Goal: Information Seeking & Learning: Compare options

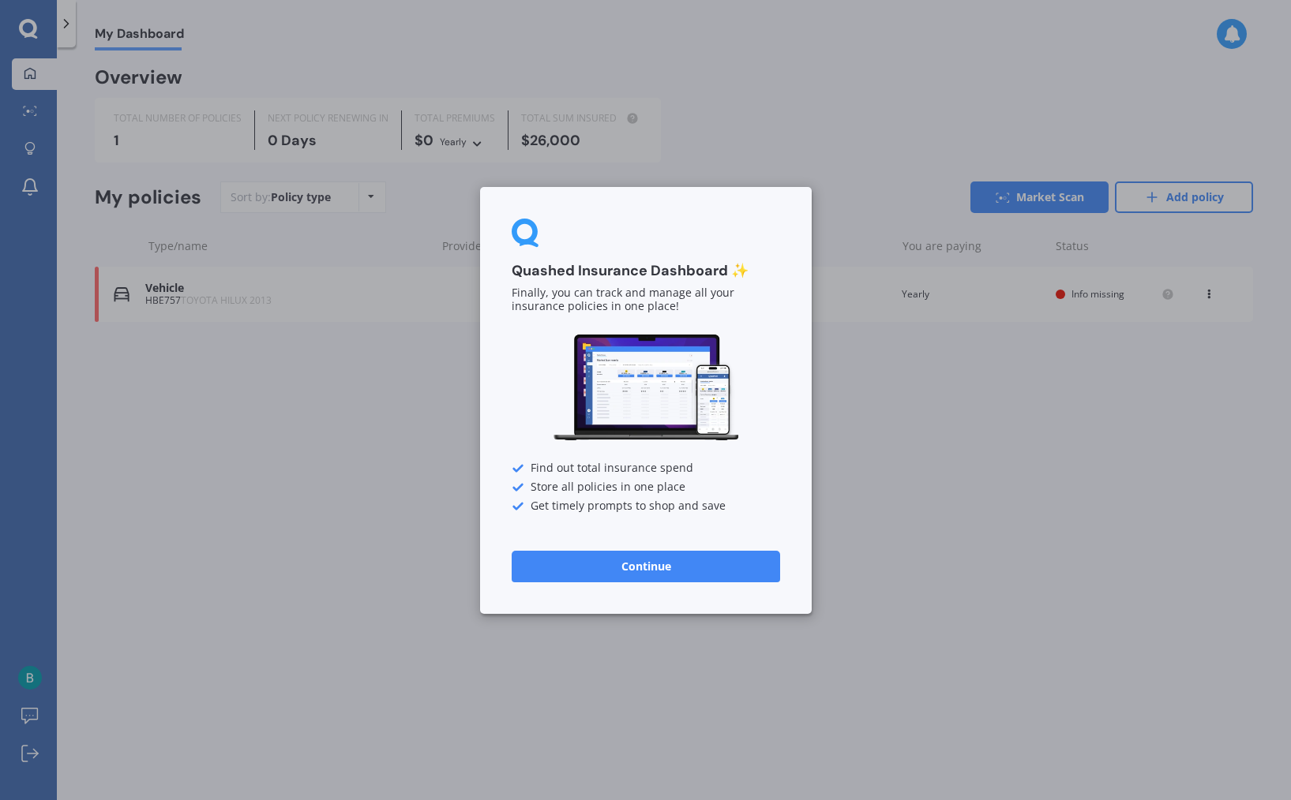
click at [677, 566] on button "Continue" at bounding box center [646, 566] width 268 height 32
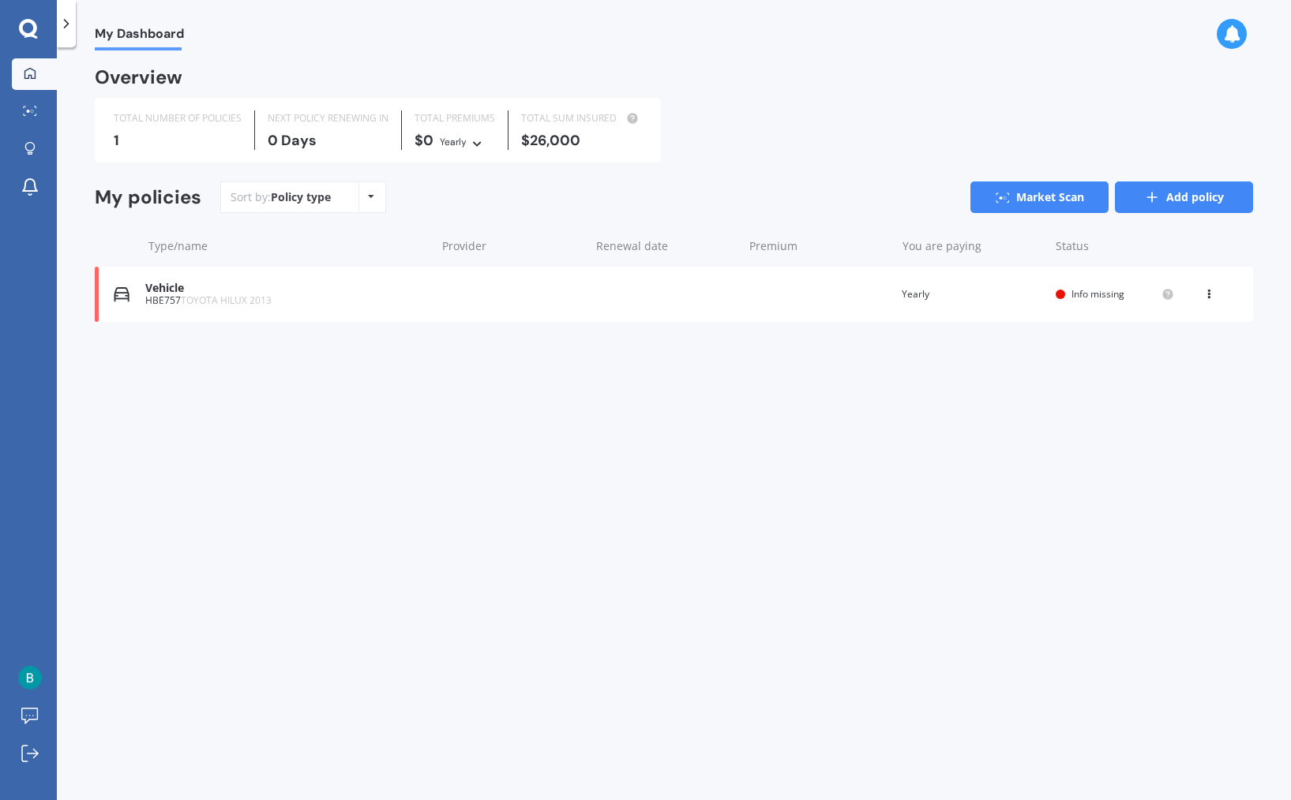
click at [1200, 194] on link "Add policy" at bounding box center [1184, 198] width 138 height 32
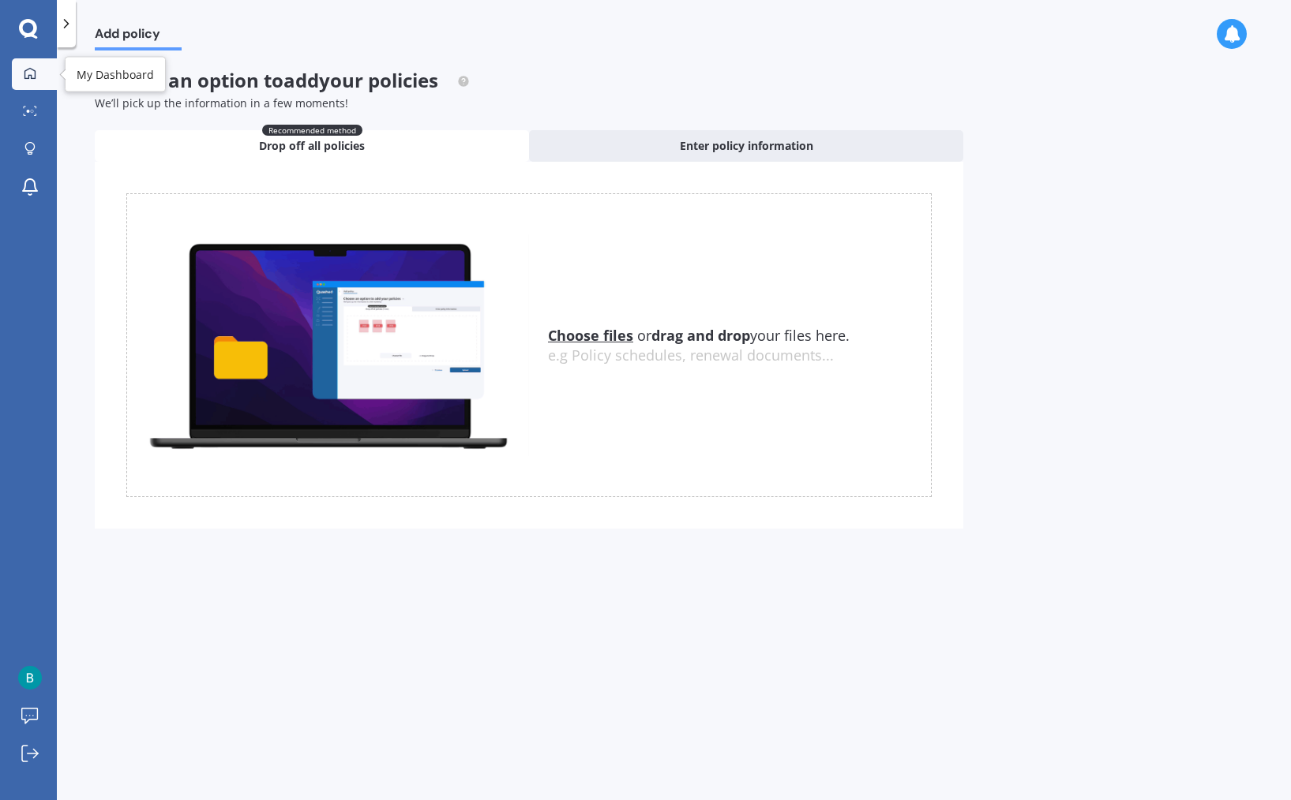
click at [48, 78] on link "My Dashboard" at bounding box center [34, 74] width 45 height 32
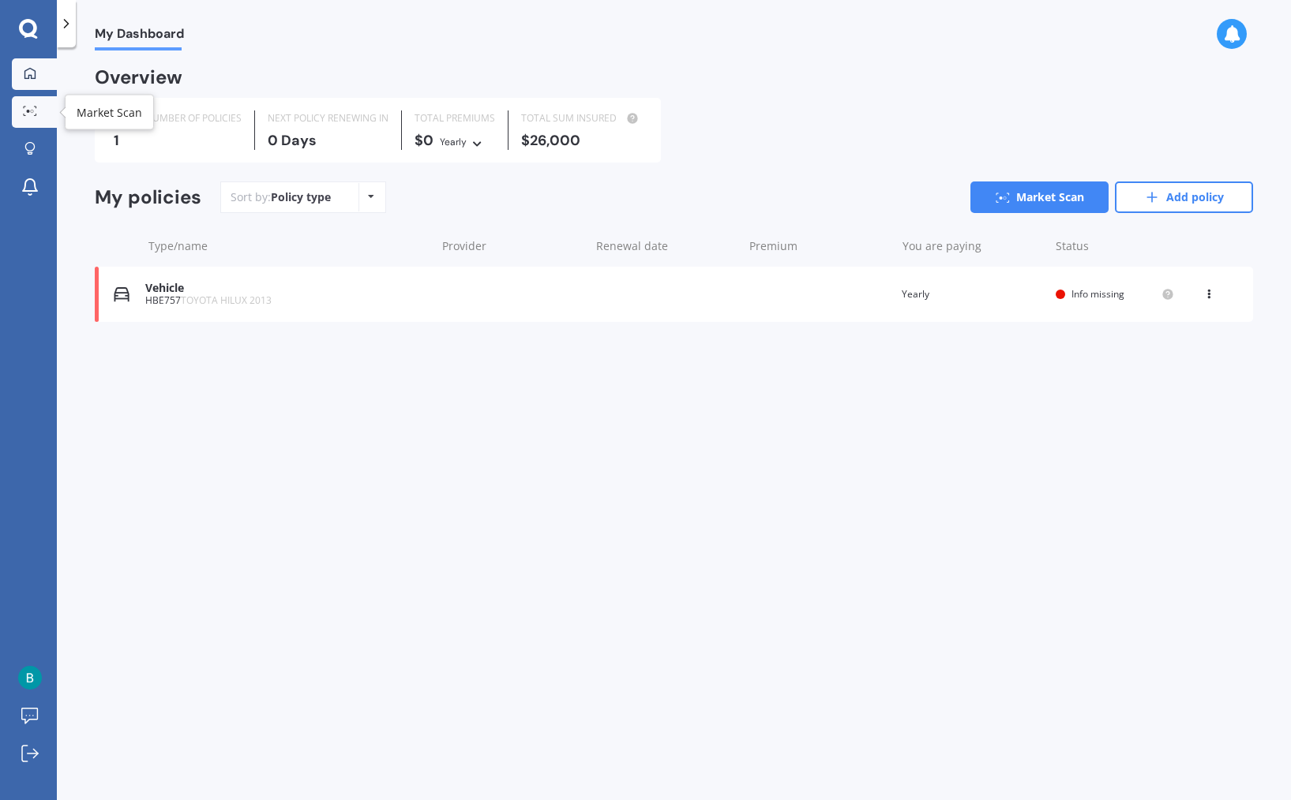
click at [43, 110] on link "Market Scan" at bounding box center [34, 112] width 45 height 32
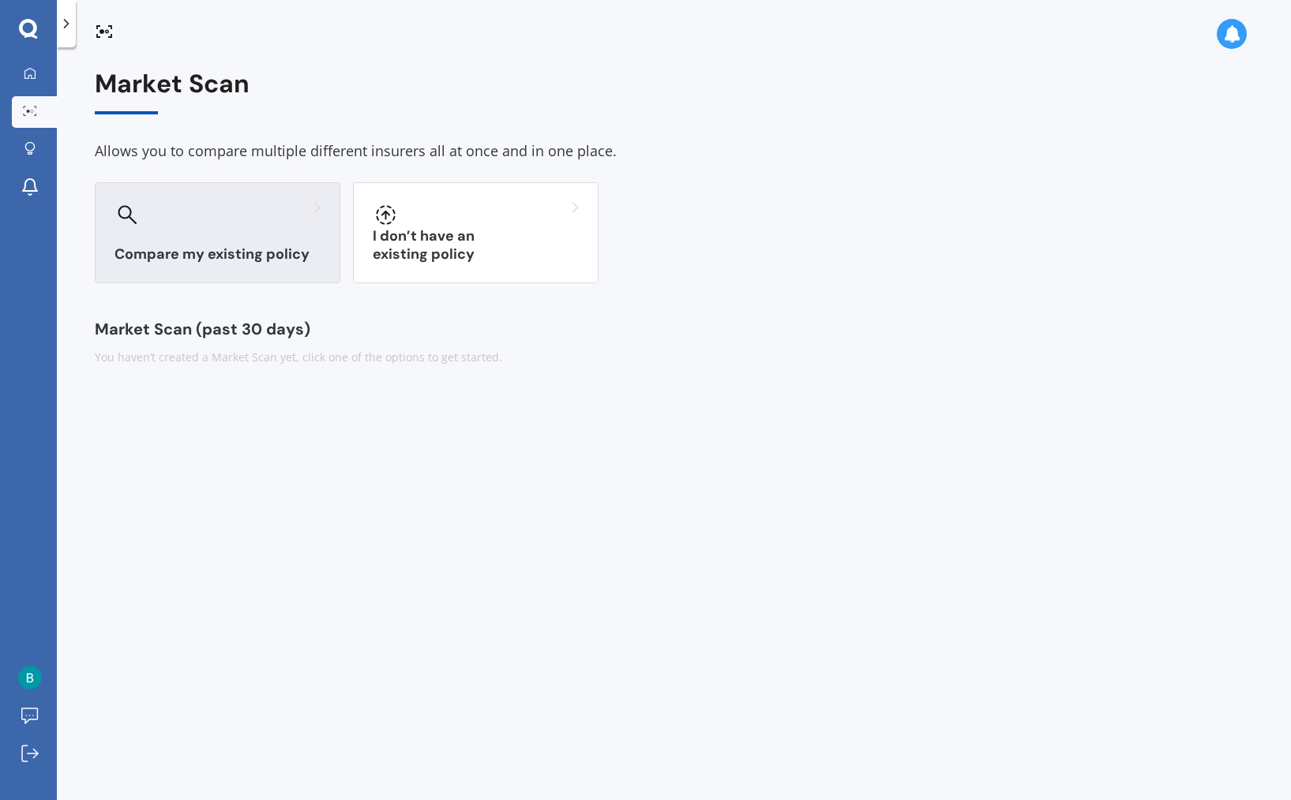
click at [251, 246] on h3 "Compare my existing policy" at bounding box center [217, 255] width 206 height 18
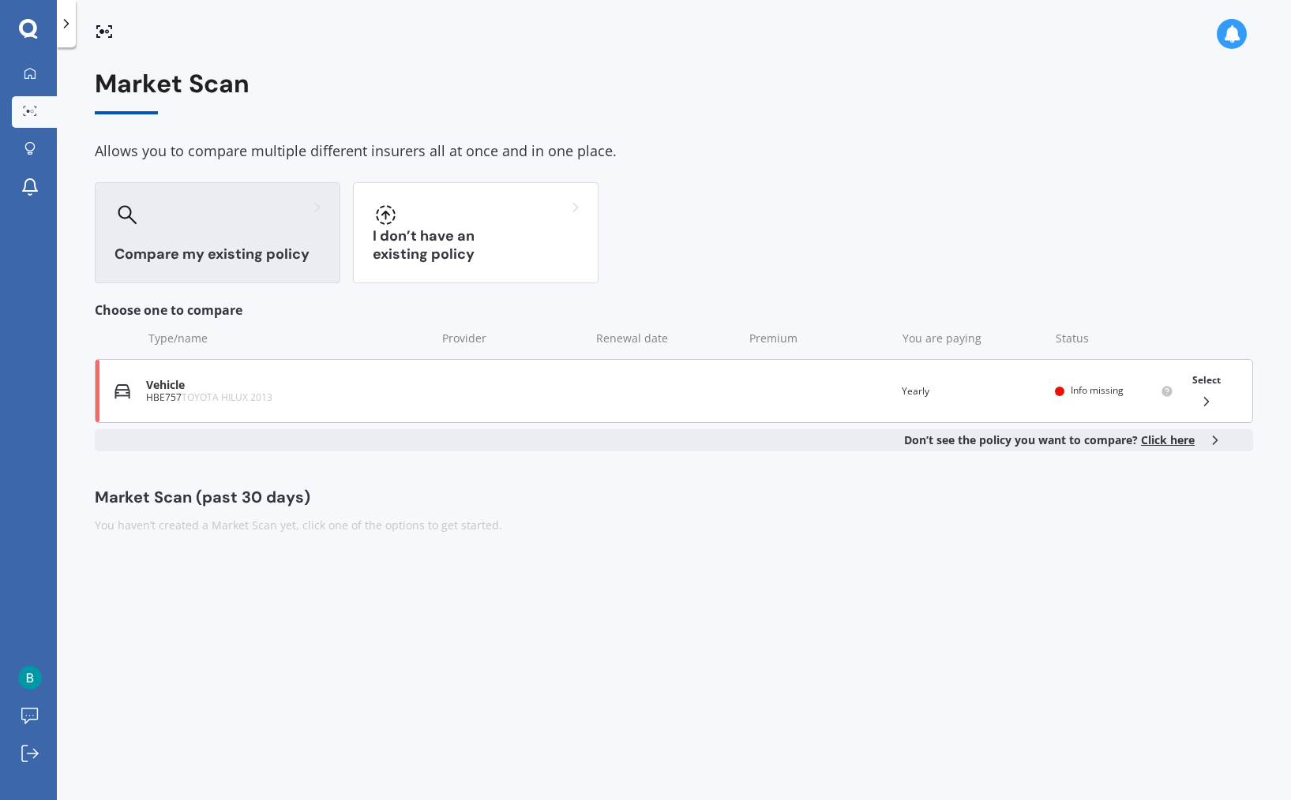
click at [1207, 400] on polyline at bounding box center [1207, 402] width 4 height 8
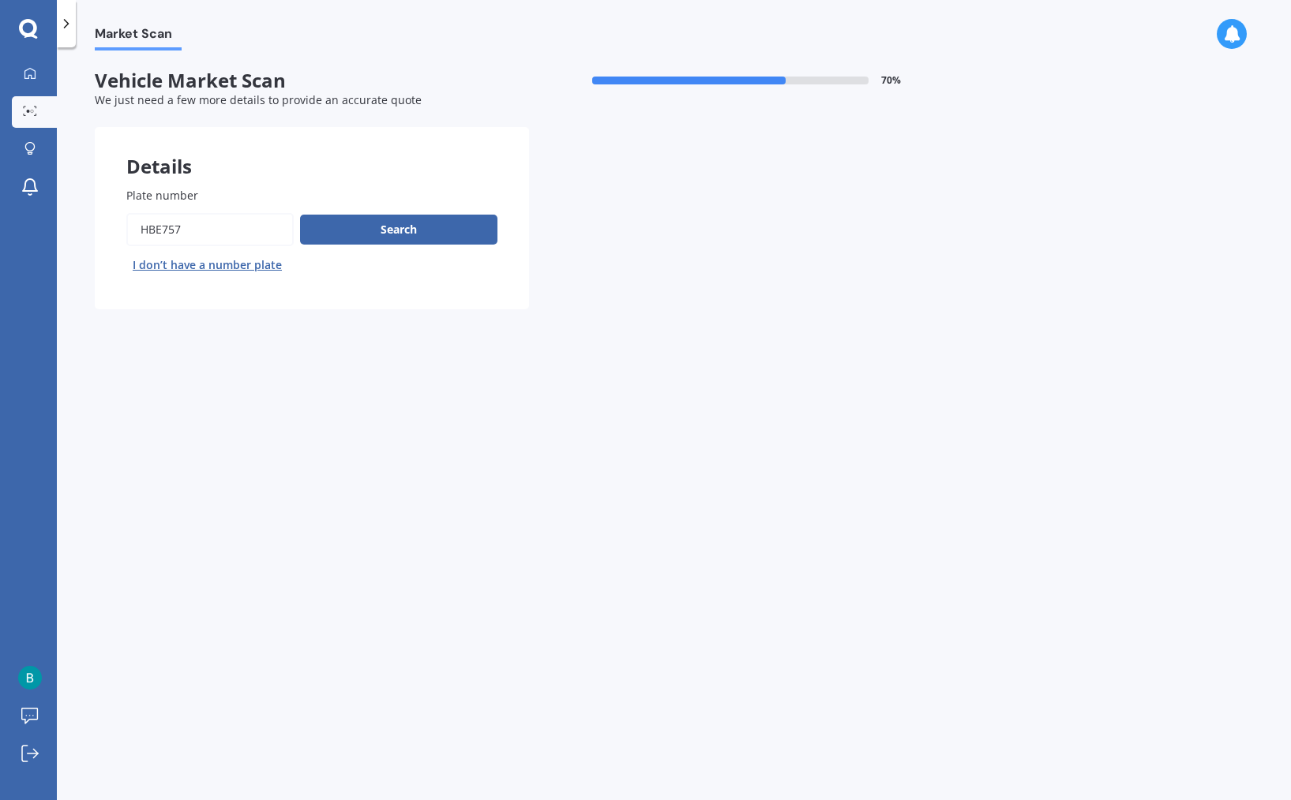
drag, startPoint x: 204, startPoint y: 227, endPoint x: 99, endPoint y: 220, distance: 106.0
click at [99, 220] on div "Plate number Search I don’t have a number plate" at bounding box center [312, 233] width 434 height 154
type input "met775"
click at [357, 219] on button "Search" at bounding box center [398, 230] width 197 height 30
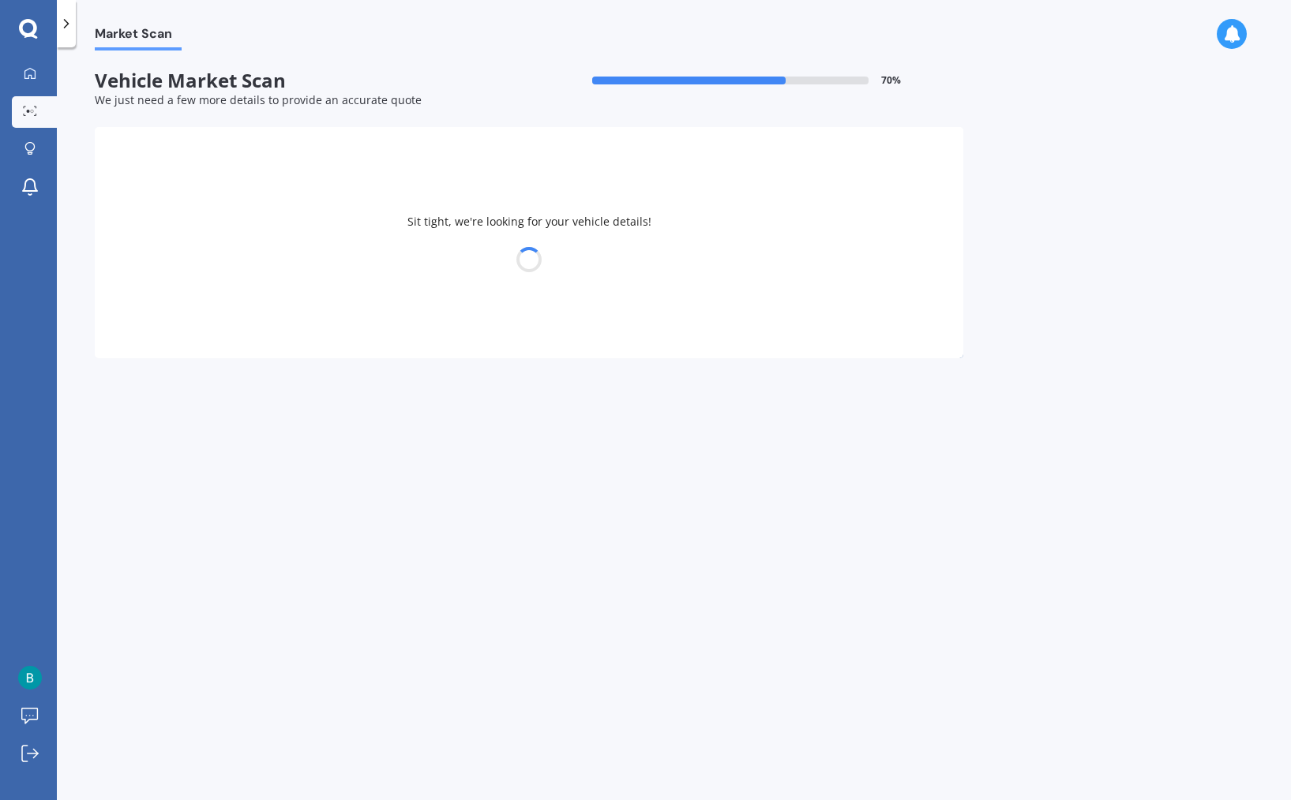
select select "TOYOTA"
select select "HILUX"
select select "11"
select select "12"
select select "1991"
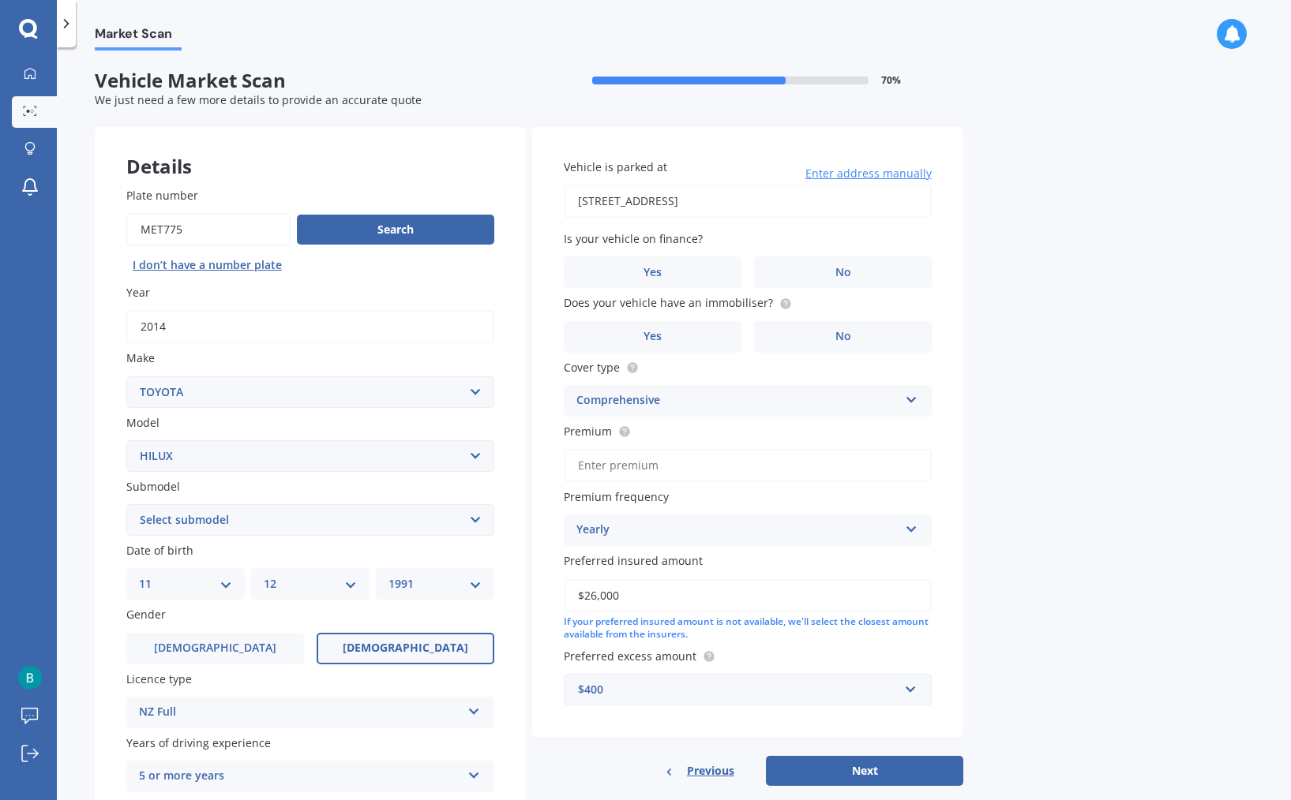
select select "DIESEL 4WD"
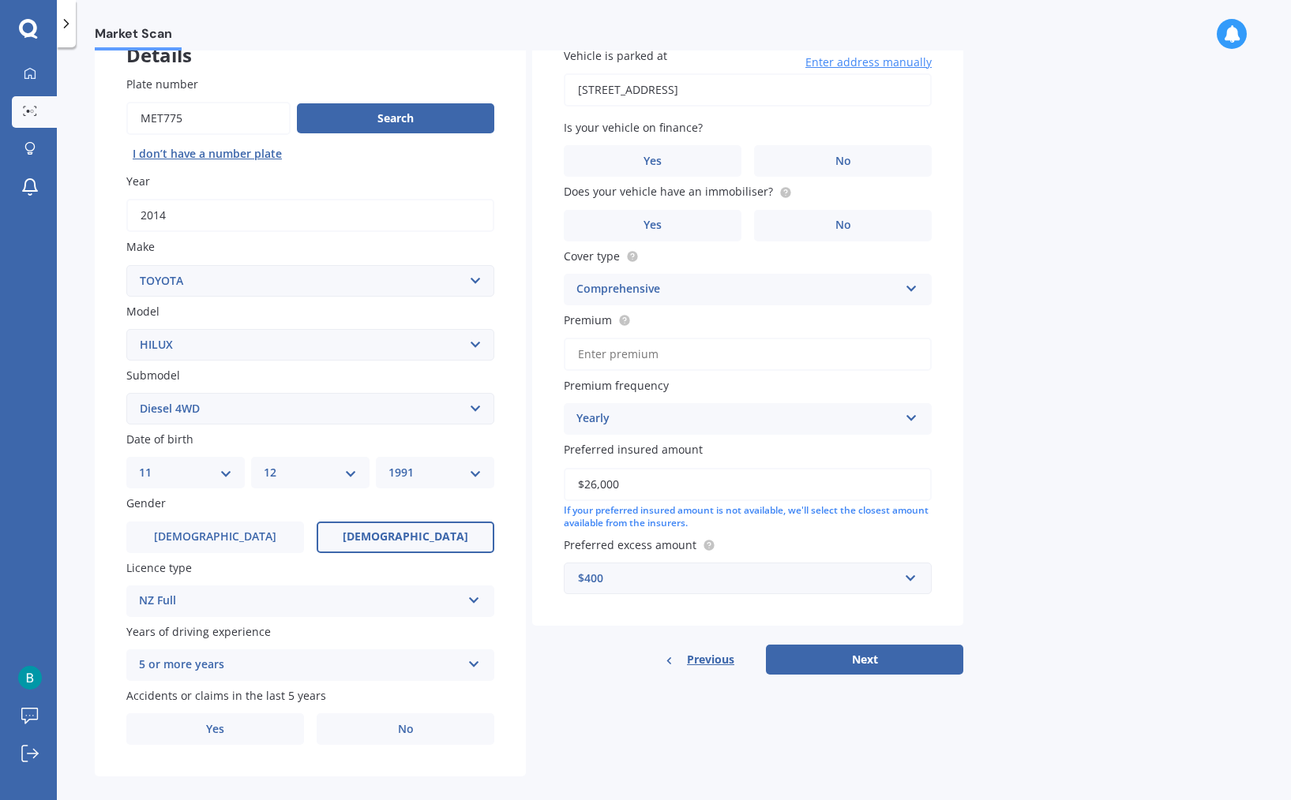
scroll to position [123, 0]
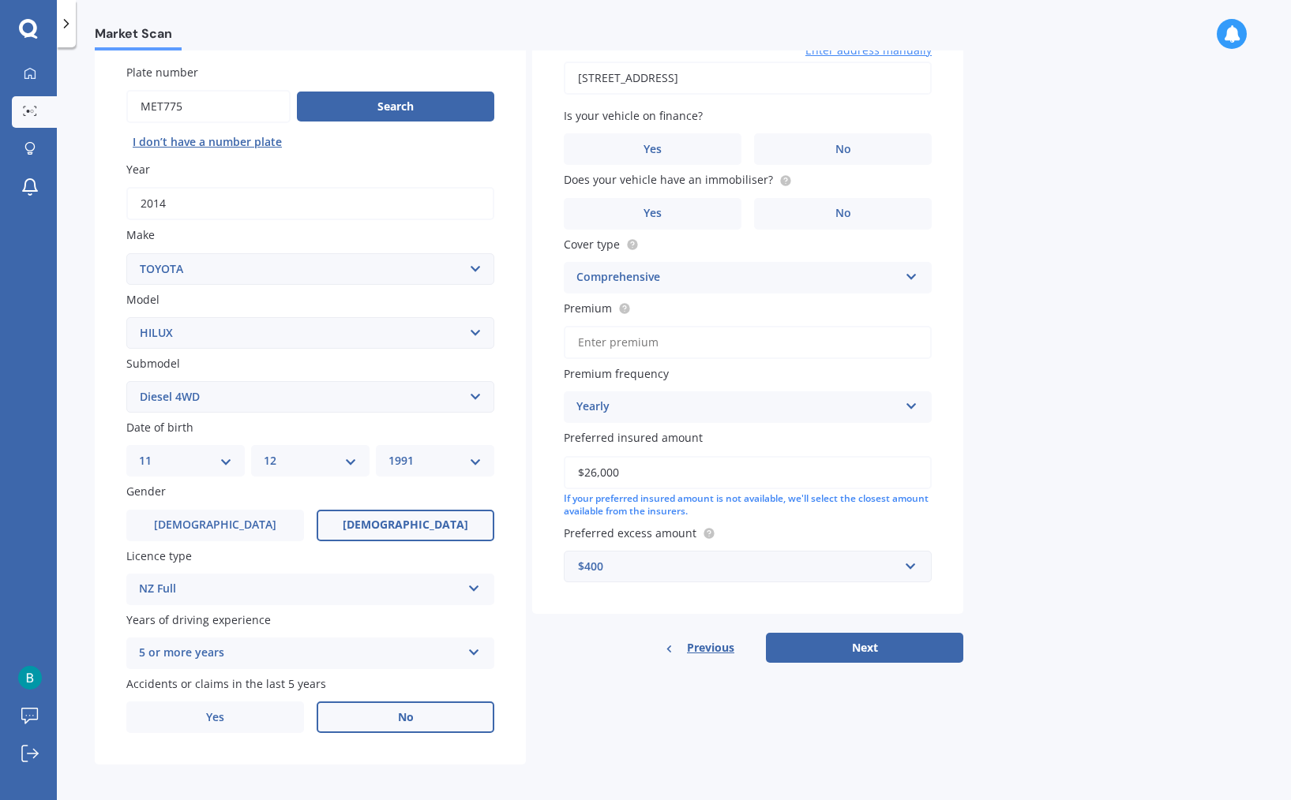
click at [389, 708] on label "No" at bounding box center [406, 718] width 178 height 32
click at [0, 0] on input "No" at bounding box center [0, 0] width 0 height 0
click at [836, 133] on label "No" at bounding box center [843, 149] width 178 height 32
click at [0, 0] on input "No" at bounding box center [0, 0] width 0 height 0
click at [784, 178] on icon at bounding box center [785, 179] width 3 height 3
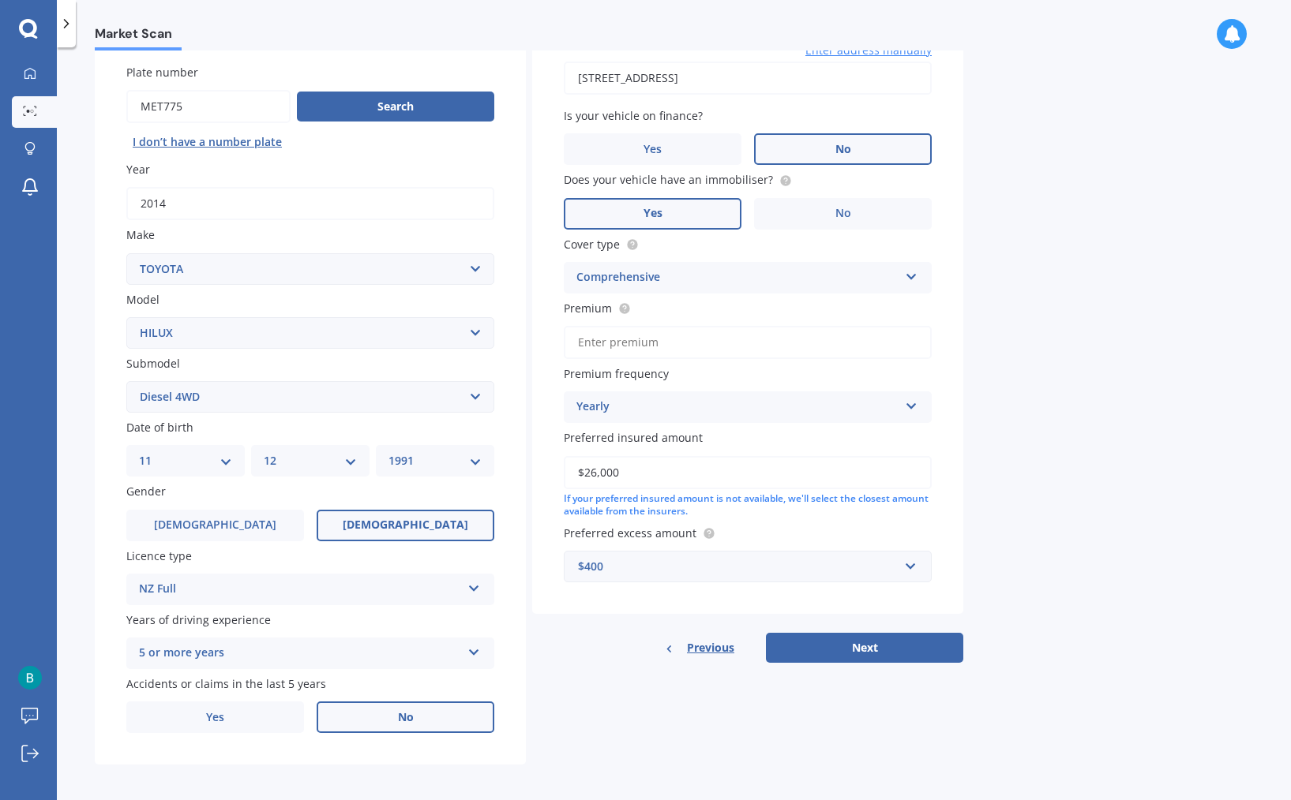
click at [692, 208] on label "Yes" at bounding box center [653, 214] width 178 height 32
click at [0, 0] on input "Yes" at bounding box center [0, 0] width 0 height 0
click at [656, 338] on input "Premium" at bounding box center [748, 342] width 368 height 33
click at [658, 407] on div "Yearly" at bounding box center [737, 407] width 322 height 19
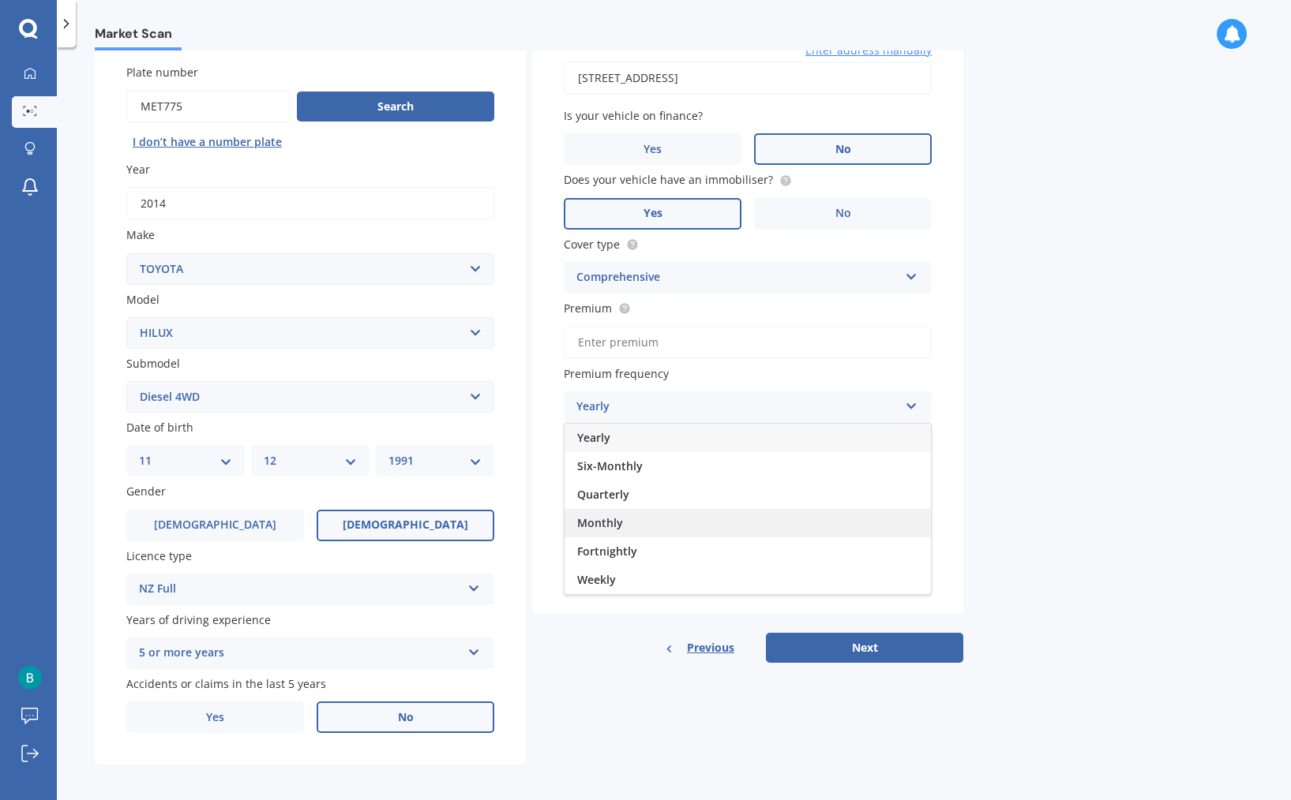
click at [673, 524] on div "Monthly" at bounding box center [747, 523] width 366 height 28
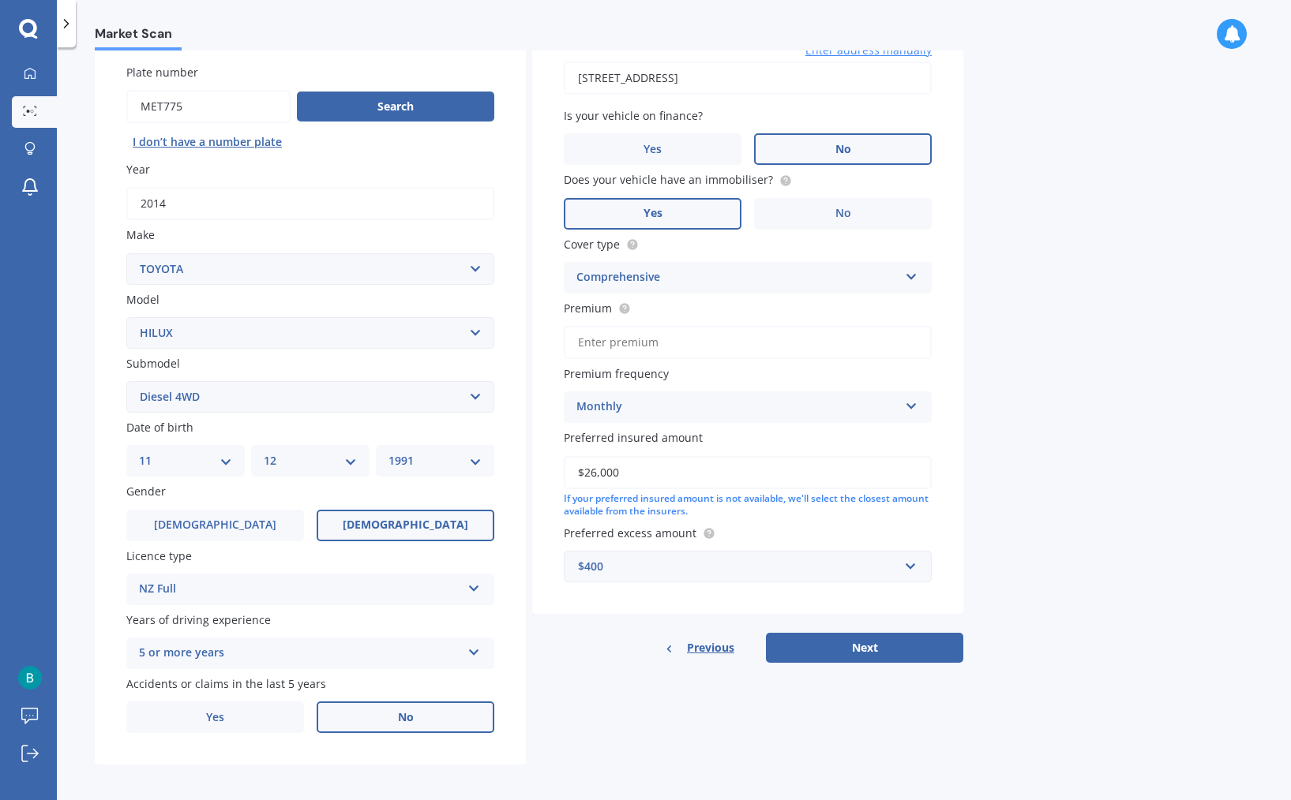
click at [593, 469] on input "$26,000" at bounding box center [748, 472] width 368 height 33
type input "$27,000"
click at [636, 558] on div "$400" at bounding box center [738, 566] width 320 height 17
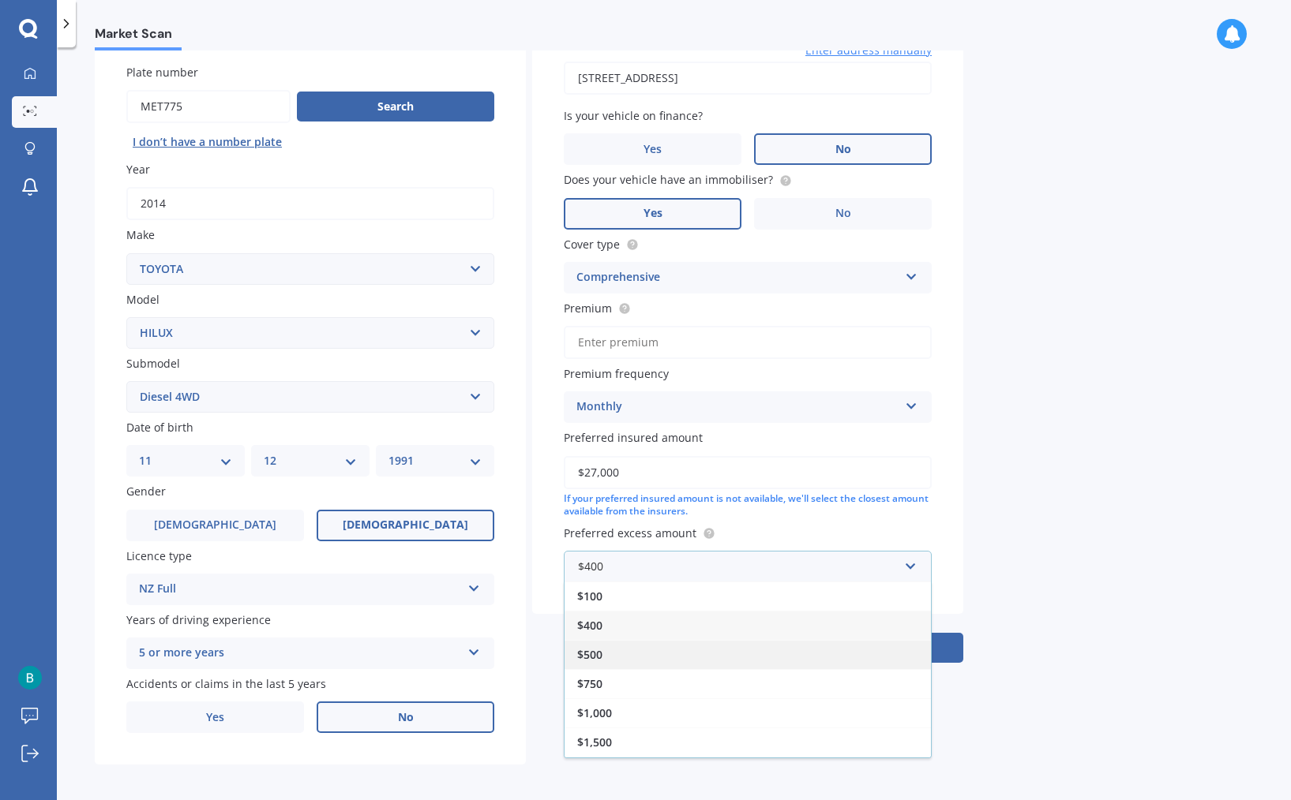
click at [645, 645] on div "$500" at bounding box center [747, 654] width 366 height 29
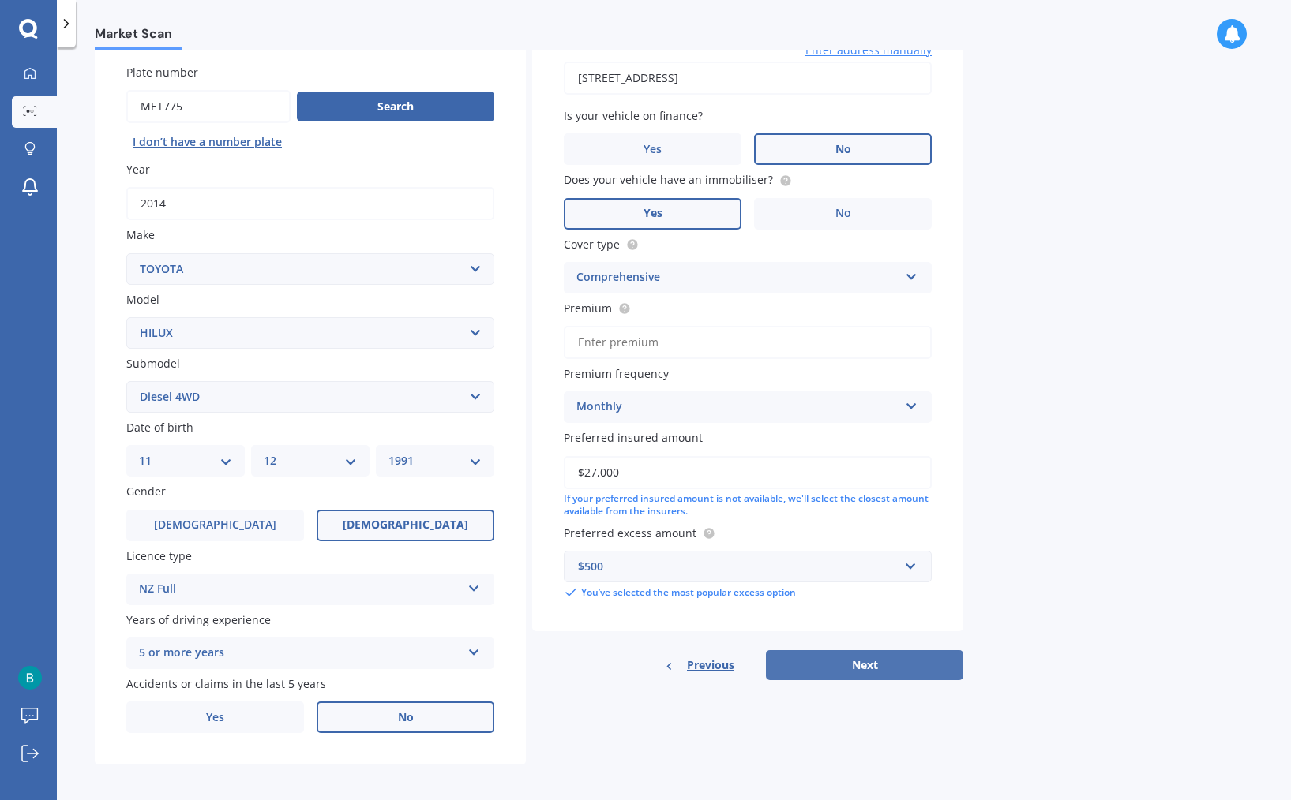
click at [814, 668] on button "Next" at bounding box center [864, 665] width 197 height 30
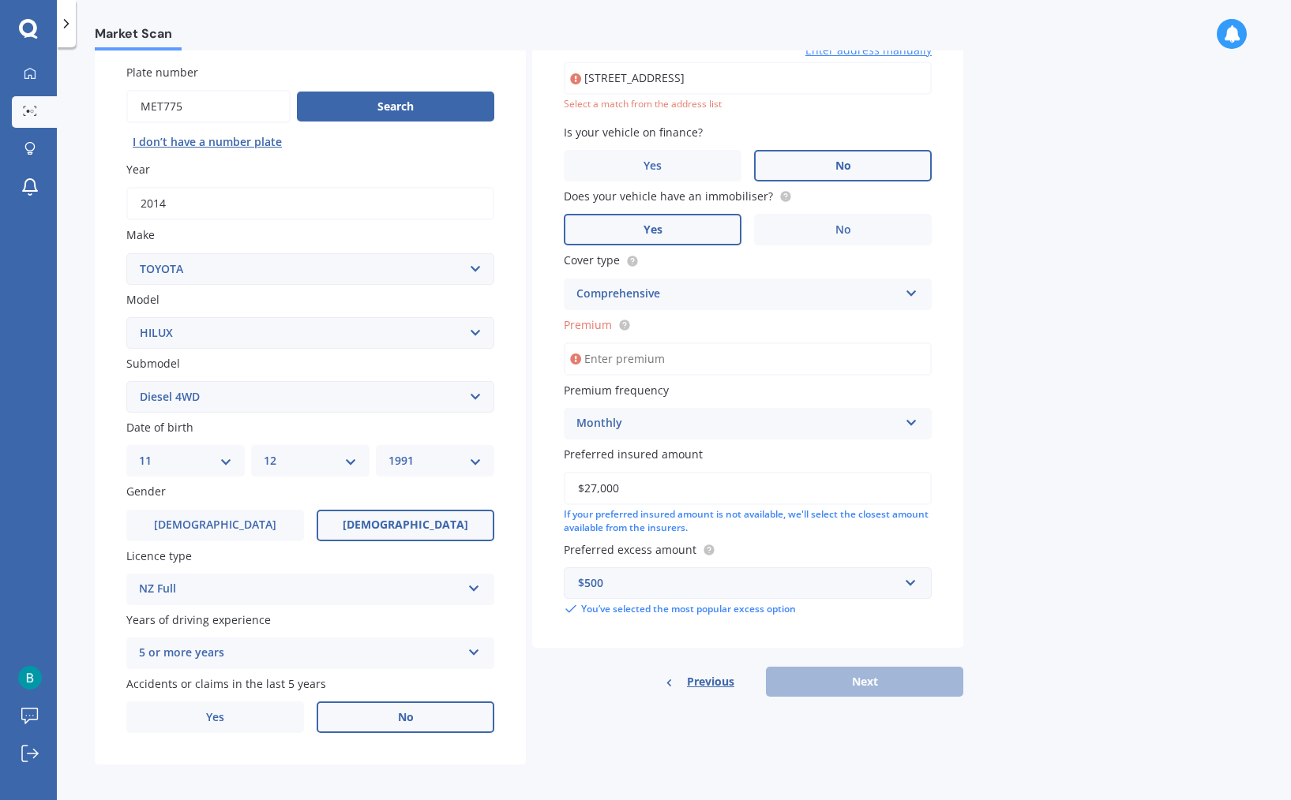
click at [617, 353] on input "Premium" at bounding box center [748, 359] width 368 height 33
type input "$89.25"
click at [747, 739] on div "Details Plate number Search I don’t have a number plate Year [DATE] Make Select…" at bounding box center [529, 385] width 868 height 762
click at [819, 675] on div "Previous Next" at bounding box center [747, 682] width 431 height 30
click at [849, 69] on input "[STREET_ADDRESS]" at bounding box center [748, 78] width 368 height 33
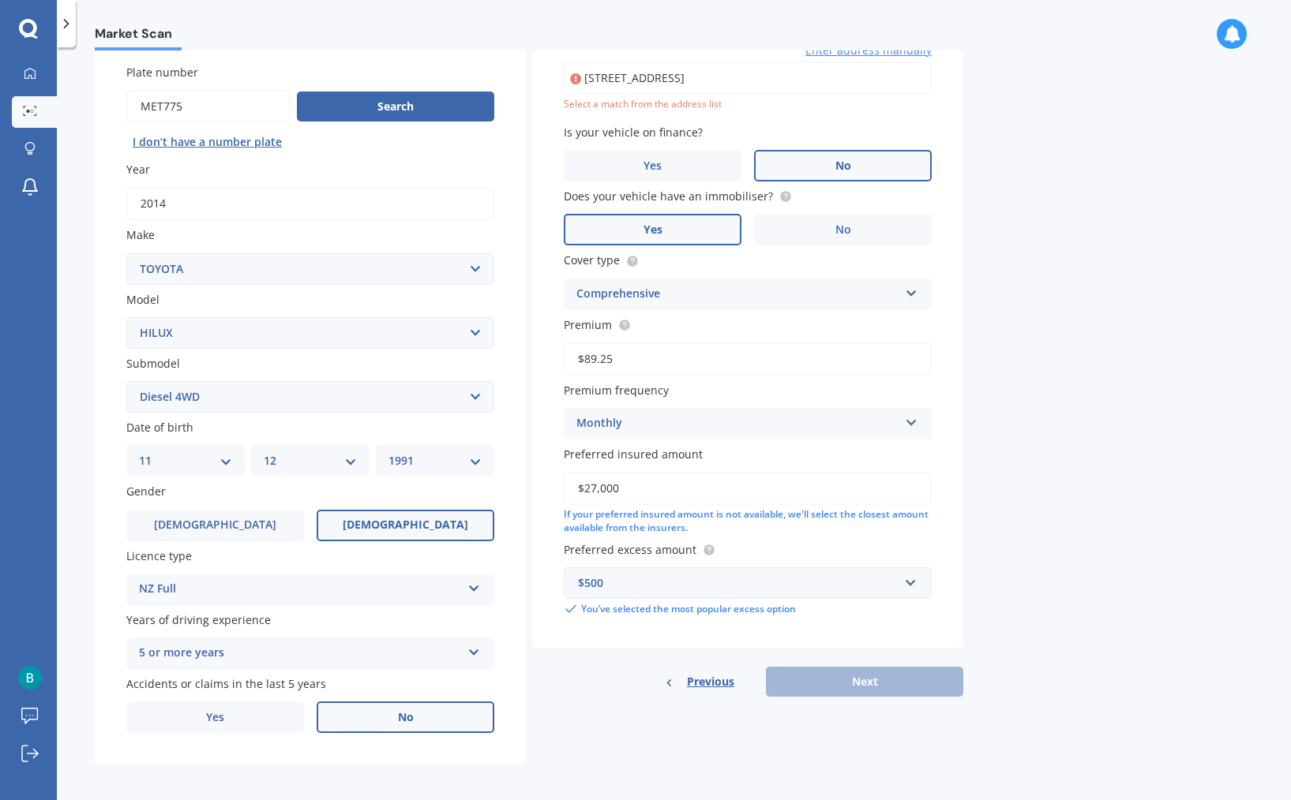
type input "[STREET_ADDRESS]"
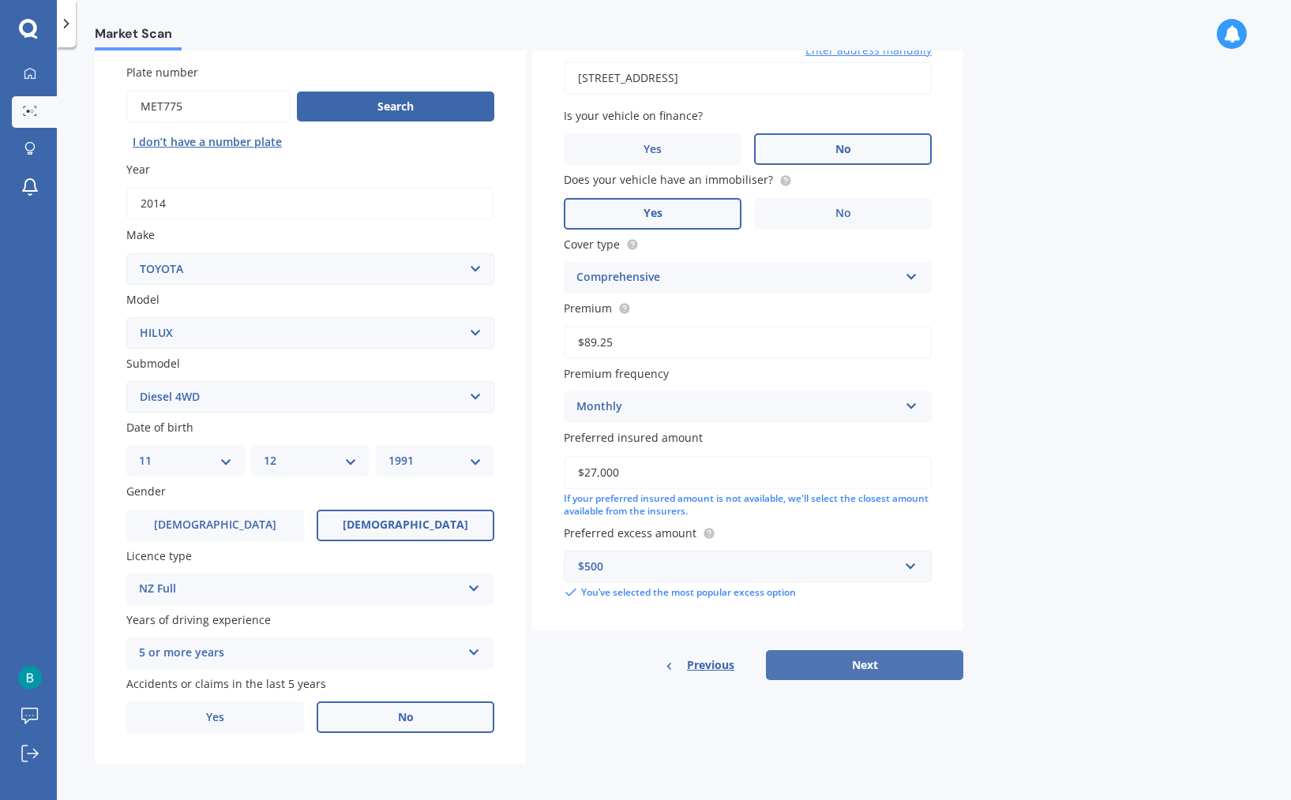
click at [829, 661] on button "Next" at bounding box center [864, 665] width 197 height 30
select select "11"
select select "12"
select select "1991"
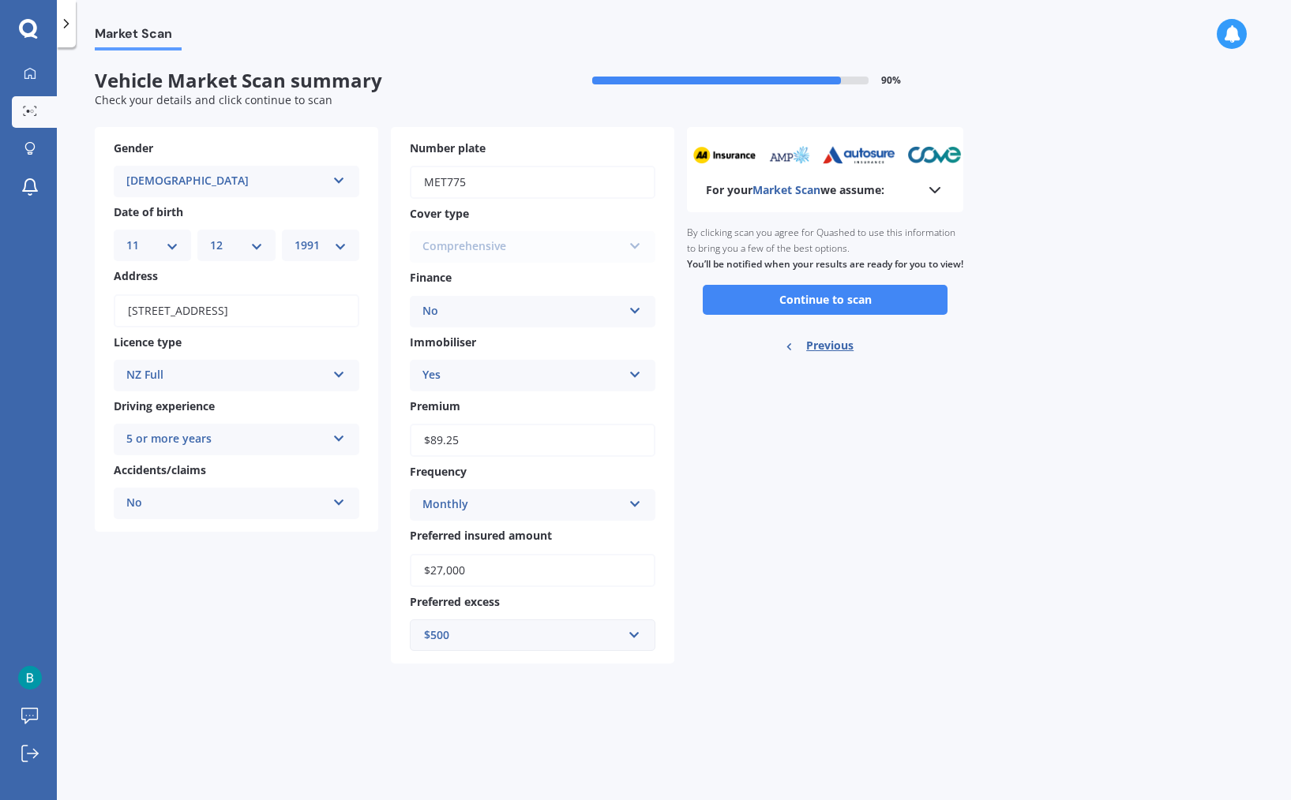
scroll to position [0, 0]
click at [852, 312] on button "Continue to scan" at bounding box center [825, 300] width 245 height 30
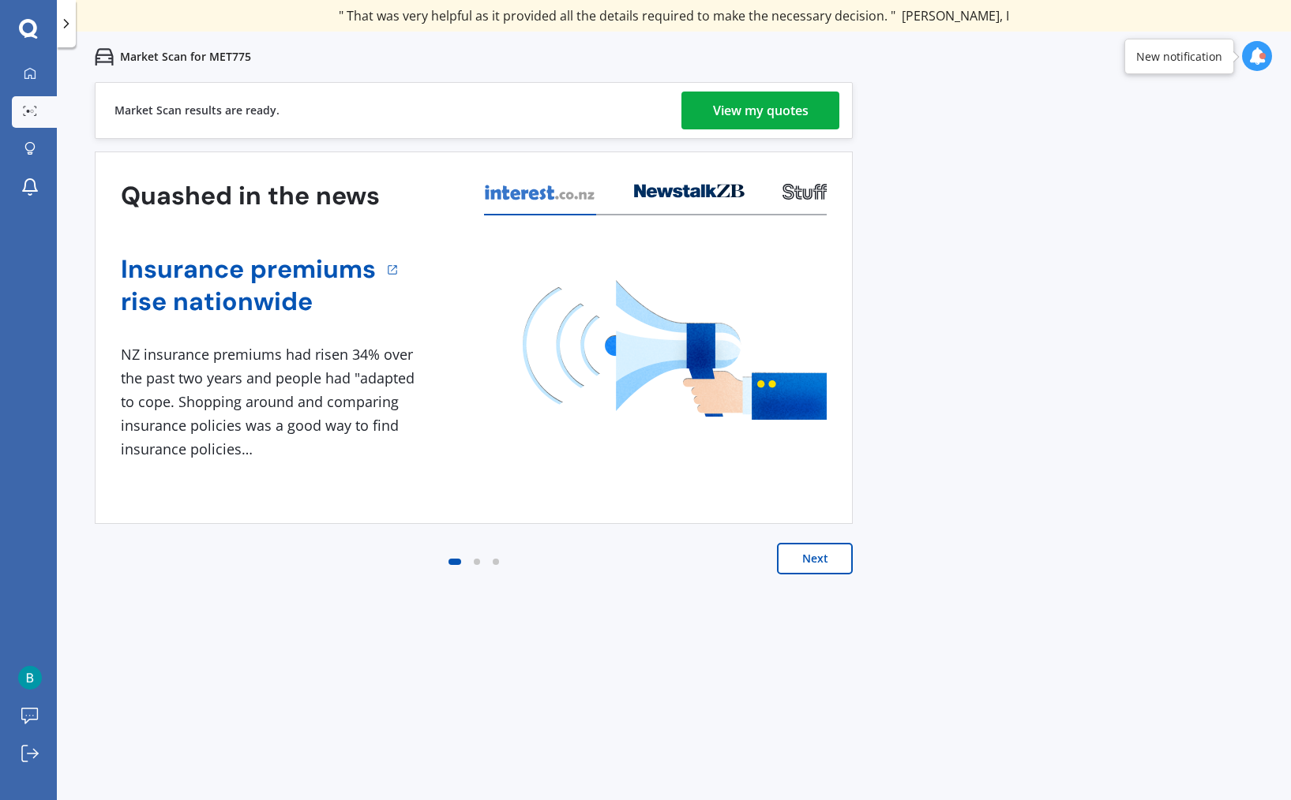
click at [769, 122] on div "View my quotes" at bounding box center [761, 111] width 96 height 38
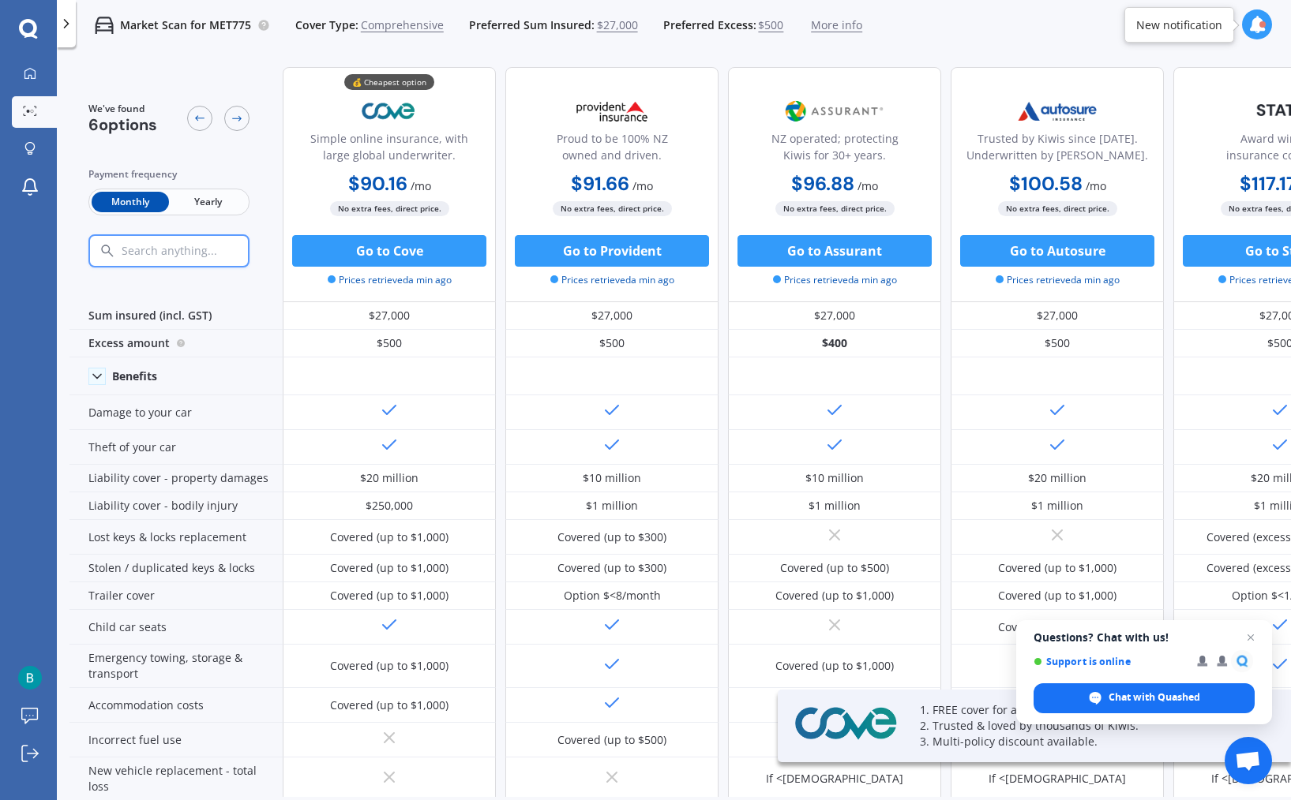
click at [195, 193] on span "Yearly" at bounding box center [207, 202] width 77 height 21
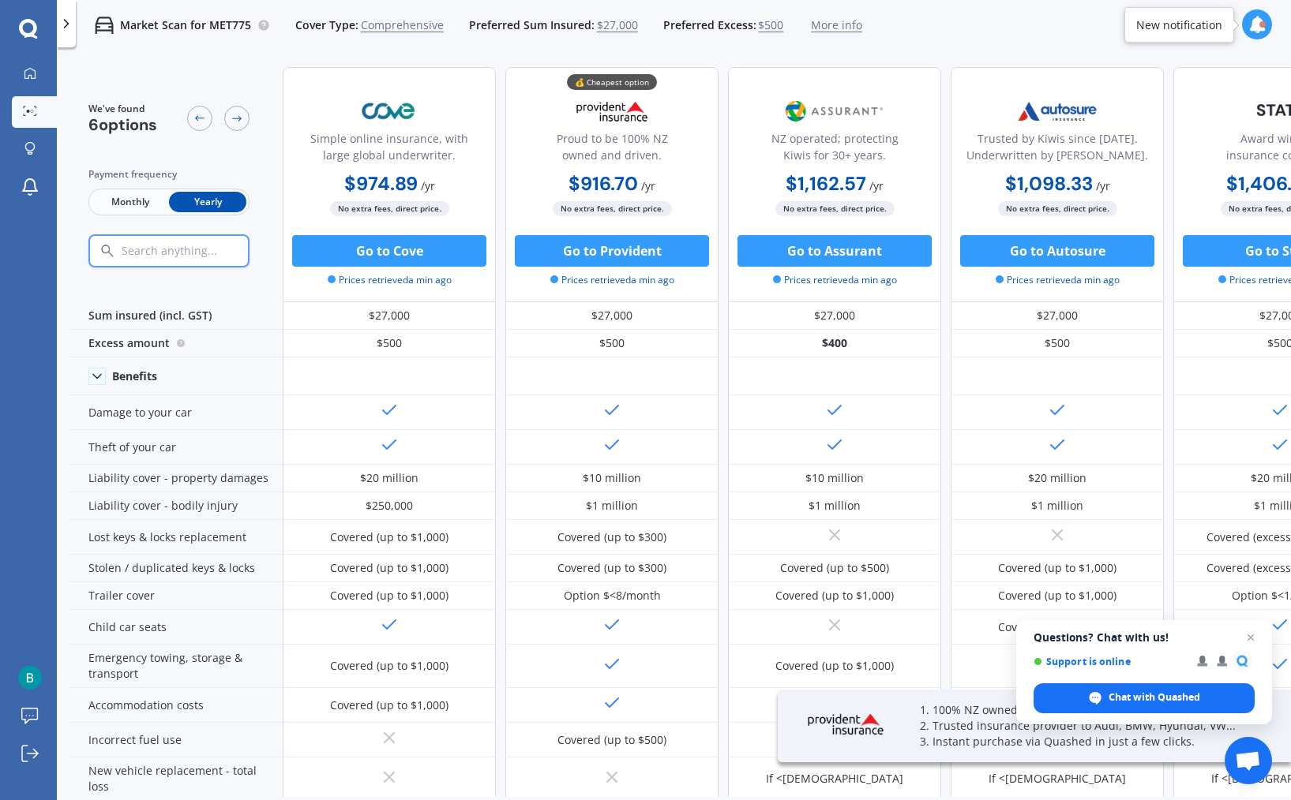
click at [107, 202] on span "Monthly" at bounding box center [130, 202] width 77 height 21
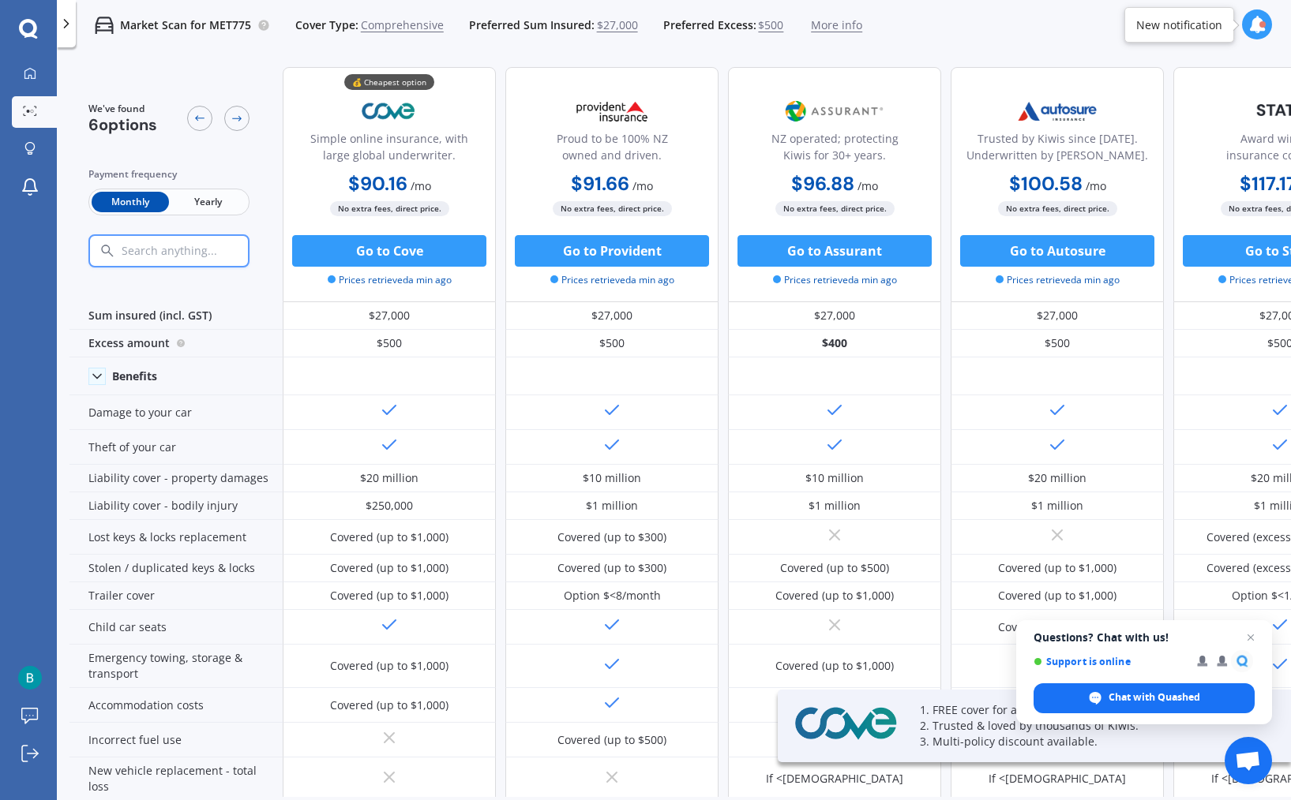
click at [212, 205] on span "Yearly" at bounding box center [207, 202] width 77 height 21
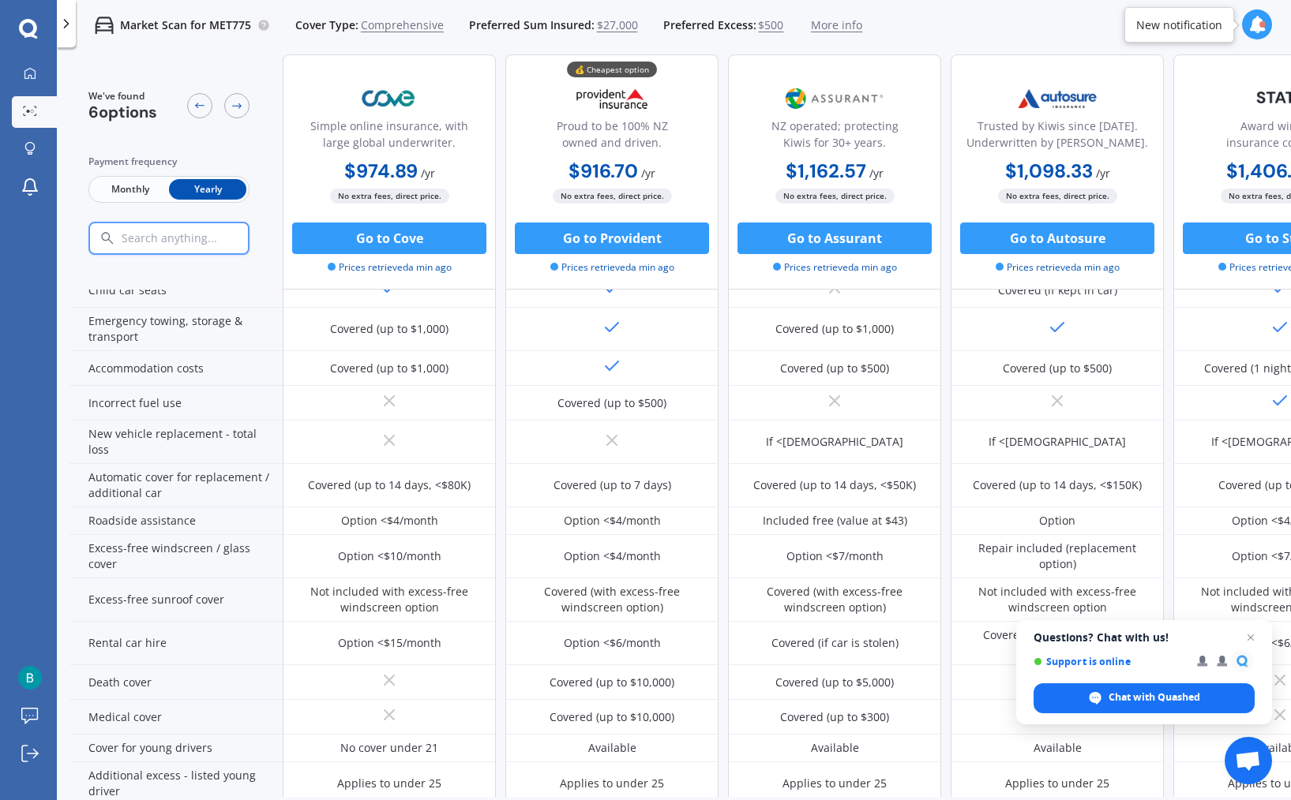
scroll to position [340, 0]
click at [132, 188] on span "Monthly" at bounding box center [130, 189] width 77 height 21
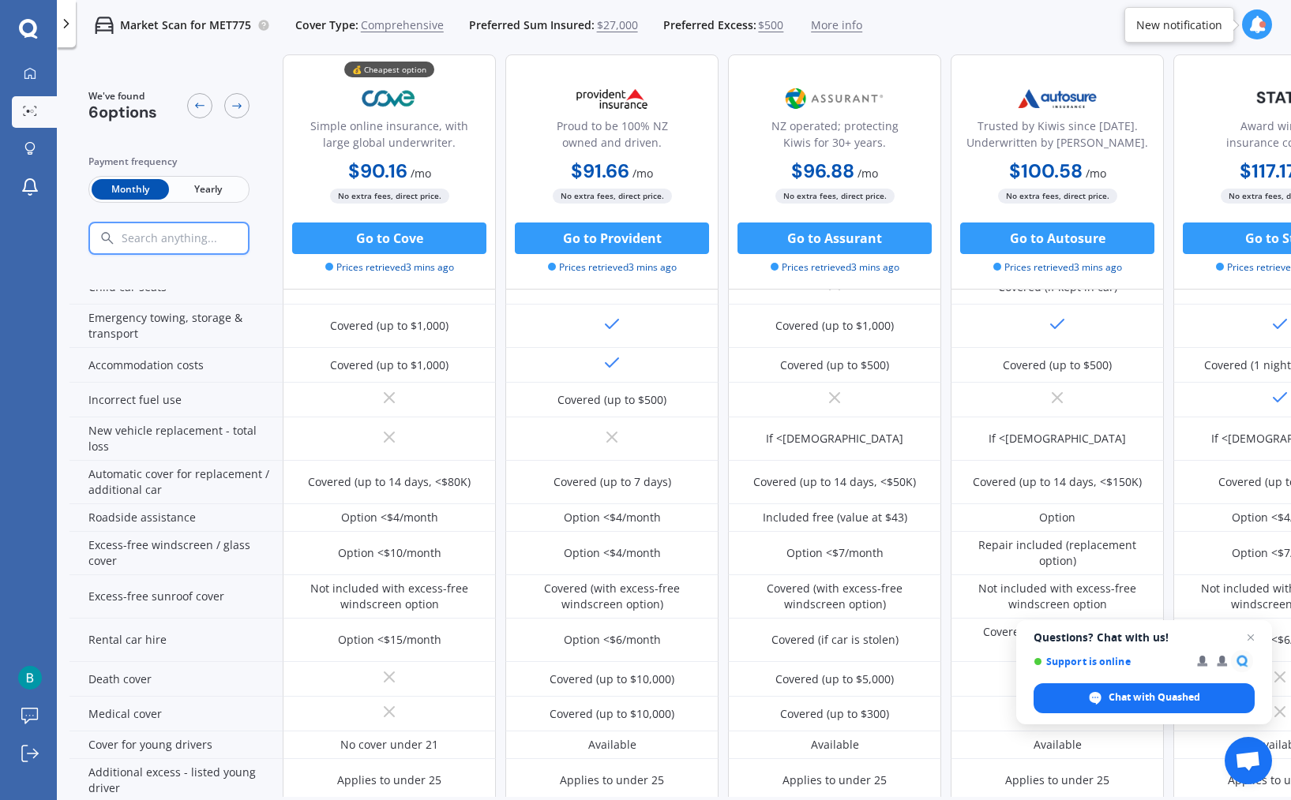
click at [194, 189] on span "Yearly" at bounding box center [207, 189] width 77 height 21
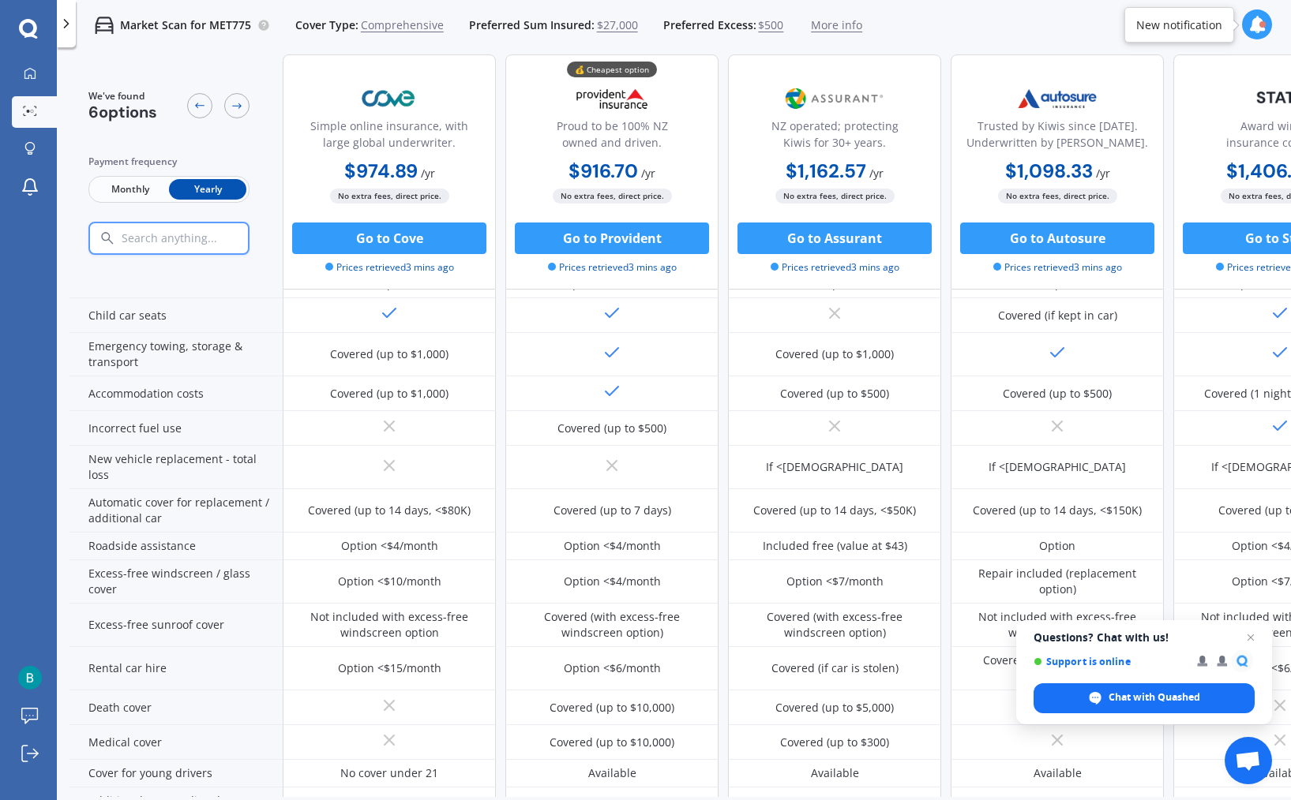
scroll to position [315, 0]
click at [1253, 633] on span "Close chat" at bounding box center [1251, 638] width 20 height 20
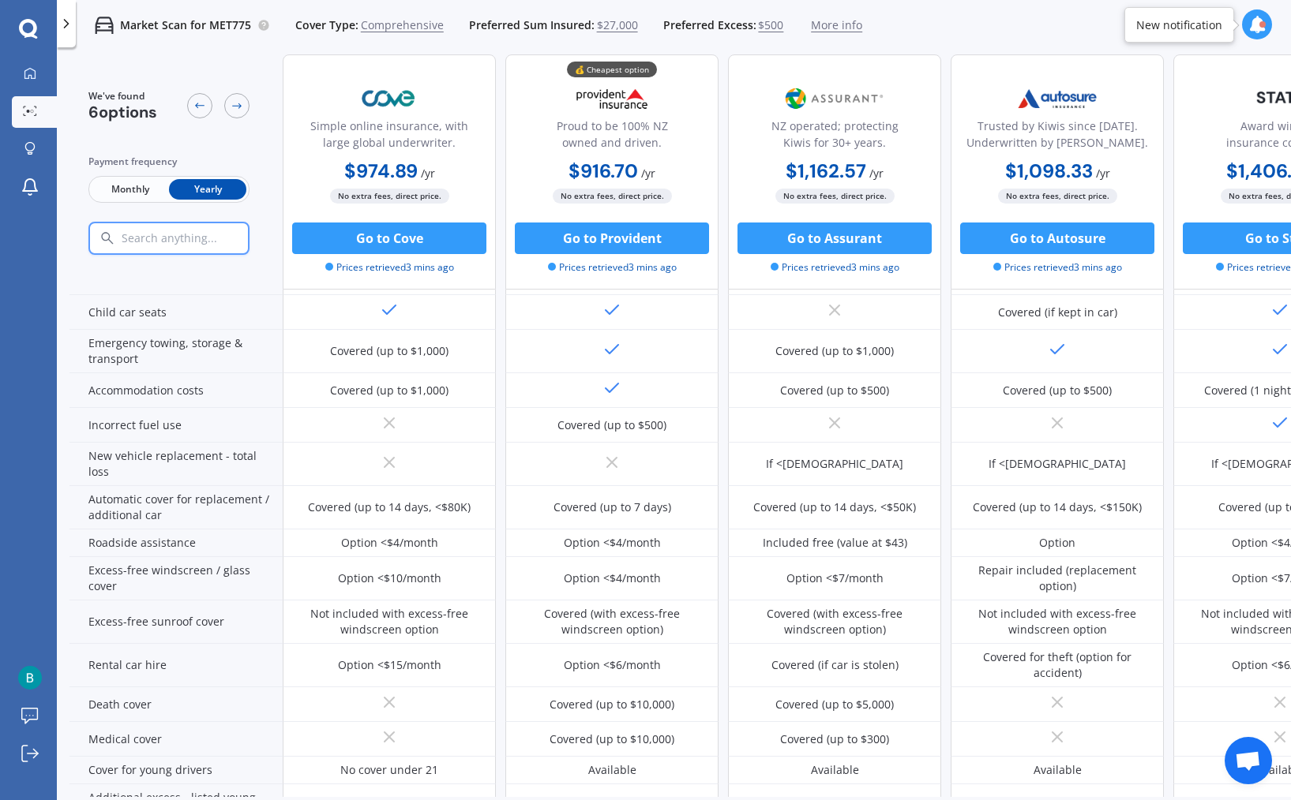
click at [130, 196] on span "Monthly" at bounding box center [130, 189] width 77 height 21
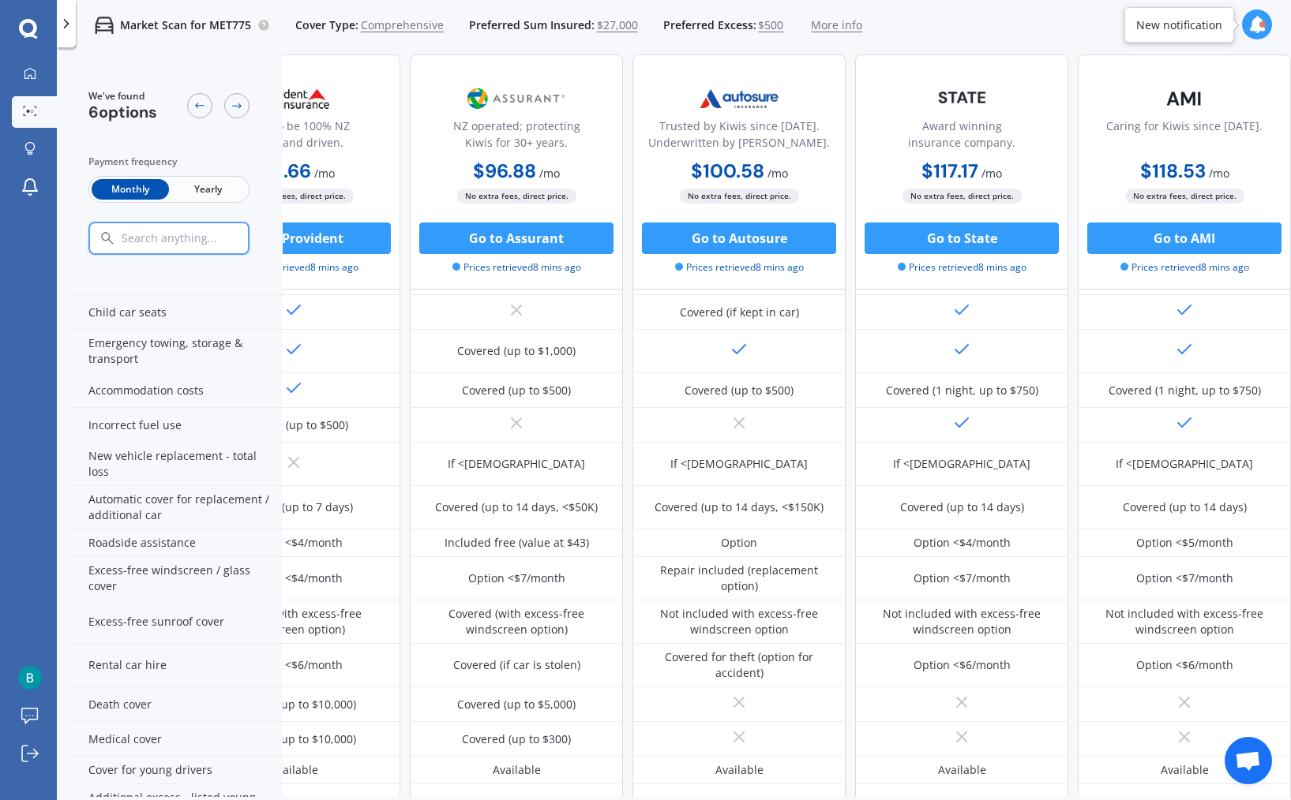
scroll to position [315, 326]
